Goal: Task Accomplishment & Management: Use online tool/utility

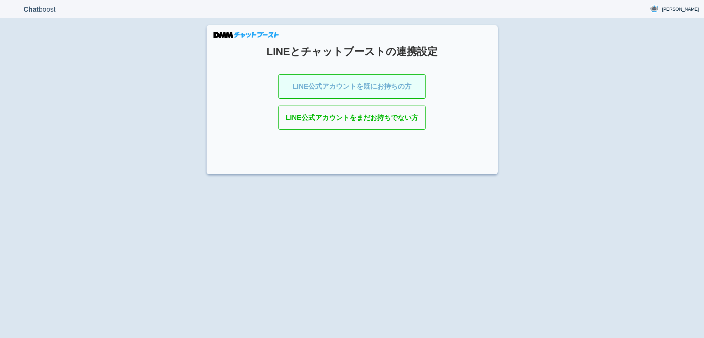
click at [334, 91] on link "LINE公式アカウントを既にお持ちの方" at bounding box center [351, 86] width 147 height 24
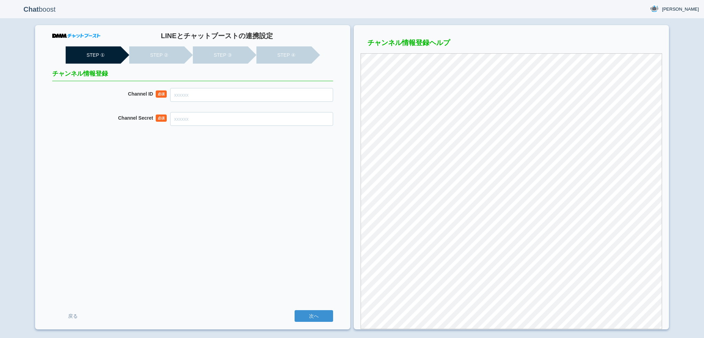
click at [307, 101] on input "Channel ID" at bounding box center [251, 95] width 163 height 14
type input "2007915869"
paste input "6212620a458ef64df1eee88f6d38e990"
type input "6212620a458ef64df1eee88f6d38e990"
click at [294, 310] on input "次へ" at bounding box center [313, 316] width 38 height 12
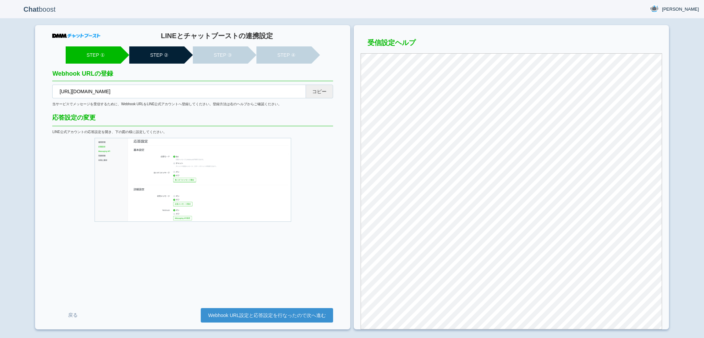
click at [319, 97] on button "コピー" at bounding box center [318, 92] width 27 height 14
click at [222, 315] on link "Webhook URL設定と応答設定を行なったので次へ進む" at bounding box center [267, 315] width 132 height 14
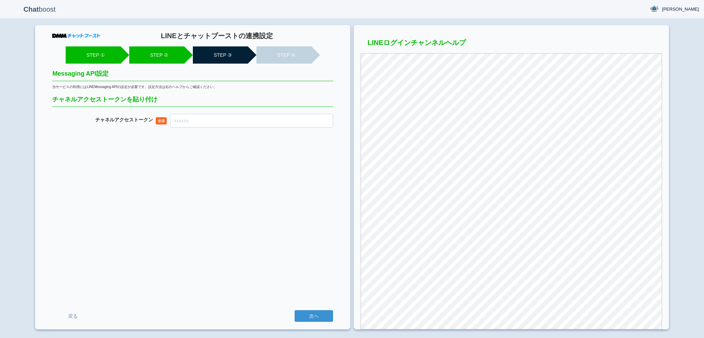
click at [224, 124] on input "チャネル アクセストークン" at bounding box center [251, 121] width 163 height 14
paste input "4fy7lym/vZdqd0YadKl1uPHJJ8VH88KbsgddqsEZrPk0Yk86r/B4AFSpekAVNDrhwvQN2HYG8oL4Z0I…"
type input "4fy7lym/vZdqd0YadKl1uPHJJ8VH88KbsgddqsEZrPk0Yk86r/B4AFSpekAVNDrhwvQN2HYG8oL4Z0I…"
click at [294, 310] on input "次へ" at bounding box center [313, 316] width 38 height 12
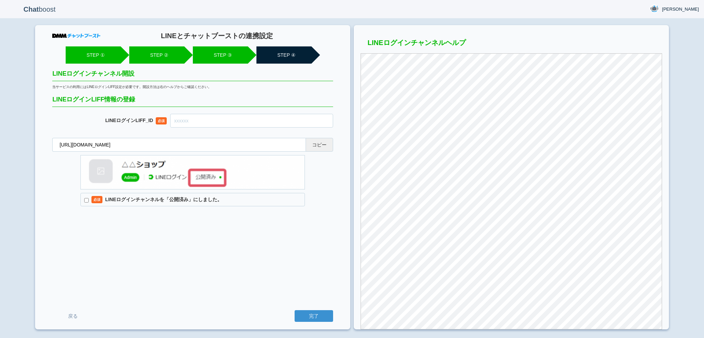
click at [319, 144] on button "コピー" at bounding box center [318, 145] width 27 height 14
click at [184, 127] on input "text" at bounding box center [251, 121] width 163 height 14
paste input "2007915875-D1x26Ap6"
type input "2007915875-D1x26Ap6"
click at [264, 204] on label "必須 LINEログインチャンネルを「公開済み」にしました。" at bounding box center [192, 200] width 224 height 14
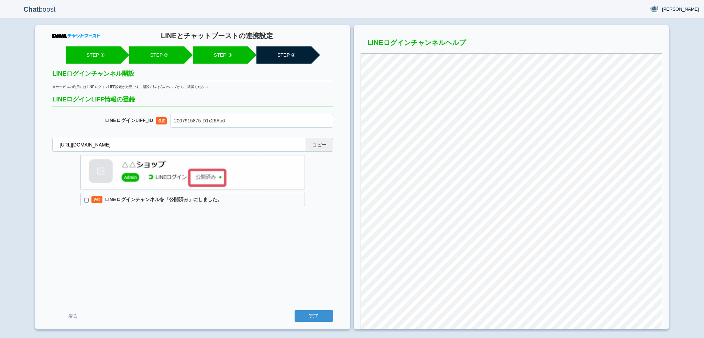
click at [89, 202] on input "必須 LINEログインチャンネルを「公開済み」にしました。" at bounding box center [86, 200] width 4 height 4
checkbox input "true"
click at [306, 316] on input "完了" at bounding box center [313, 316] width 38 height 12
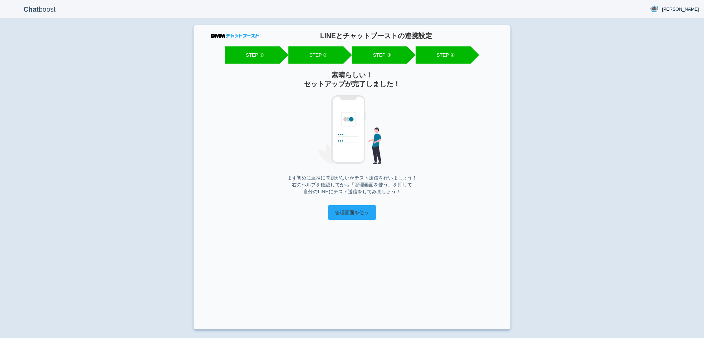
click at [345, 210] on input "管理画面を使う" at bounding box center [352, 212] width 48 height 14
